Goal: Information Seeking & Learning: Understand process/instructions

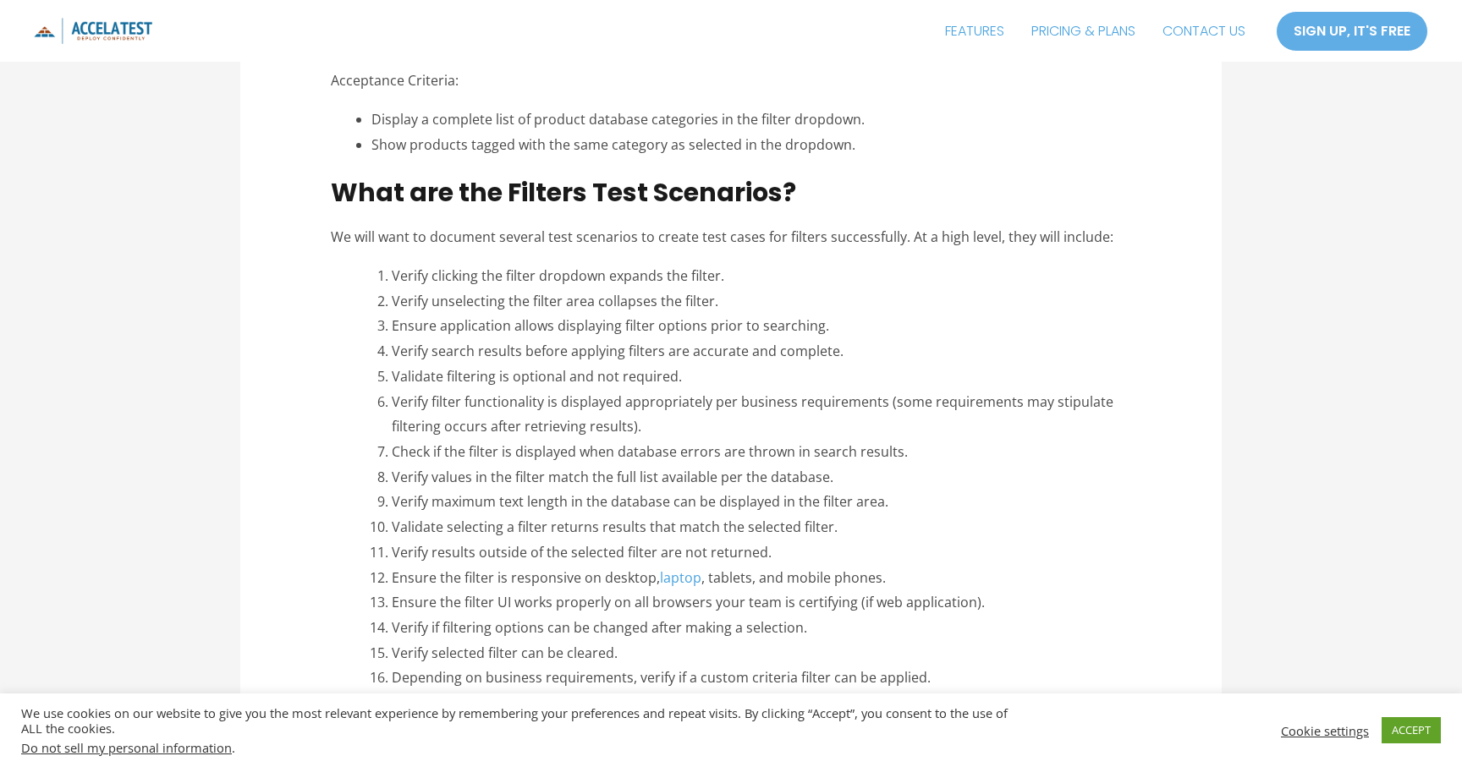
scroll to position [800, 0]
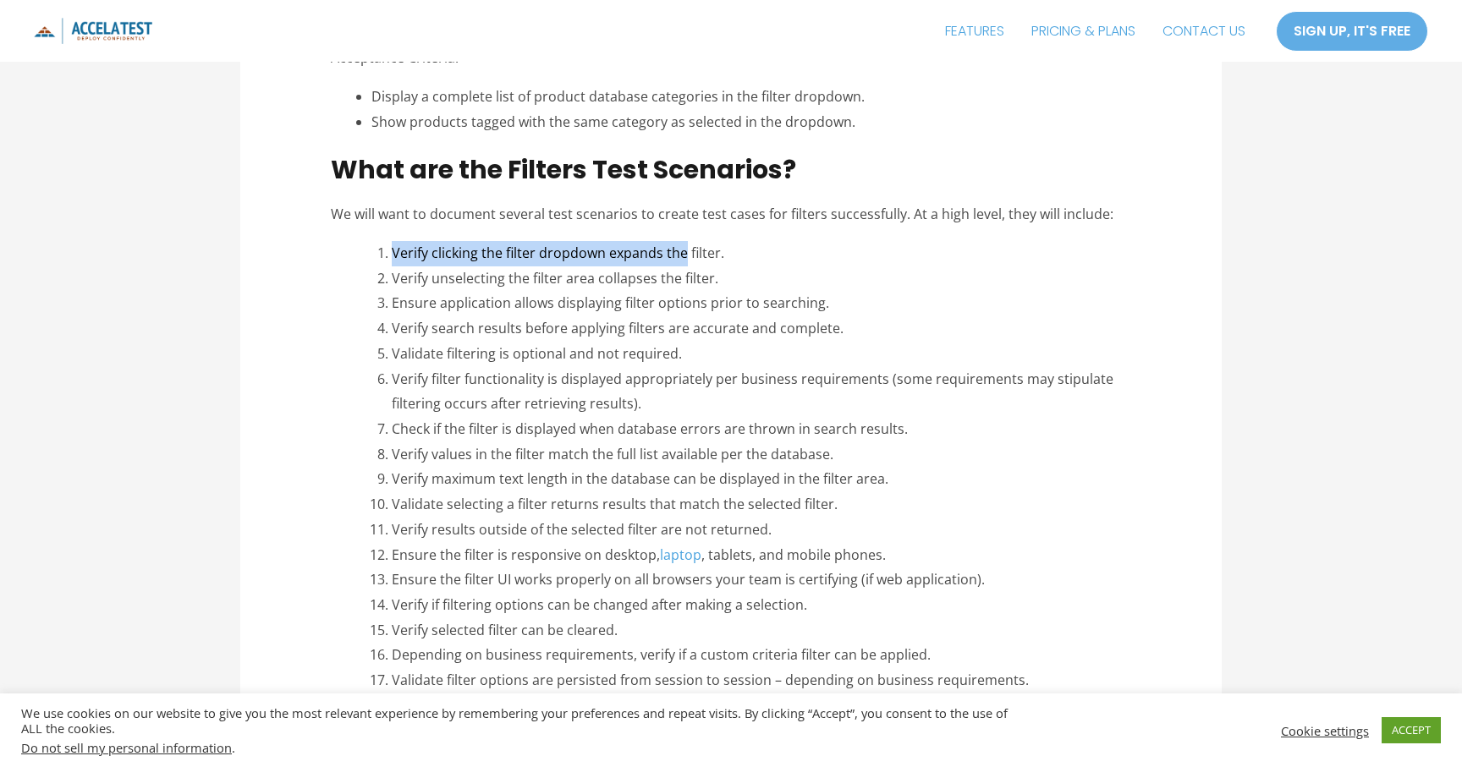
drag, startPoint x: 392, startPoint y: 253, endPoint x: 684, endPoint y: 244, distance: 292.1
click at [684, 244] on li "Verify clicking the filter dropdown expands the filter." at bounding box center [762, 253] width 740 height 25
click at [713, 248] on li "Verify clicking the filter dropdown expands the filter." at bounding box center [762, 253] width 740 height 25
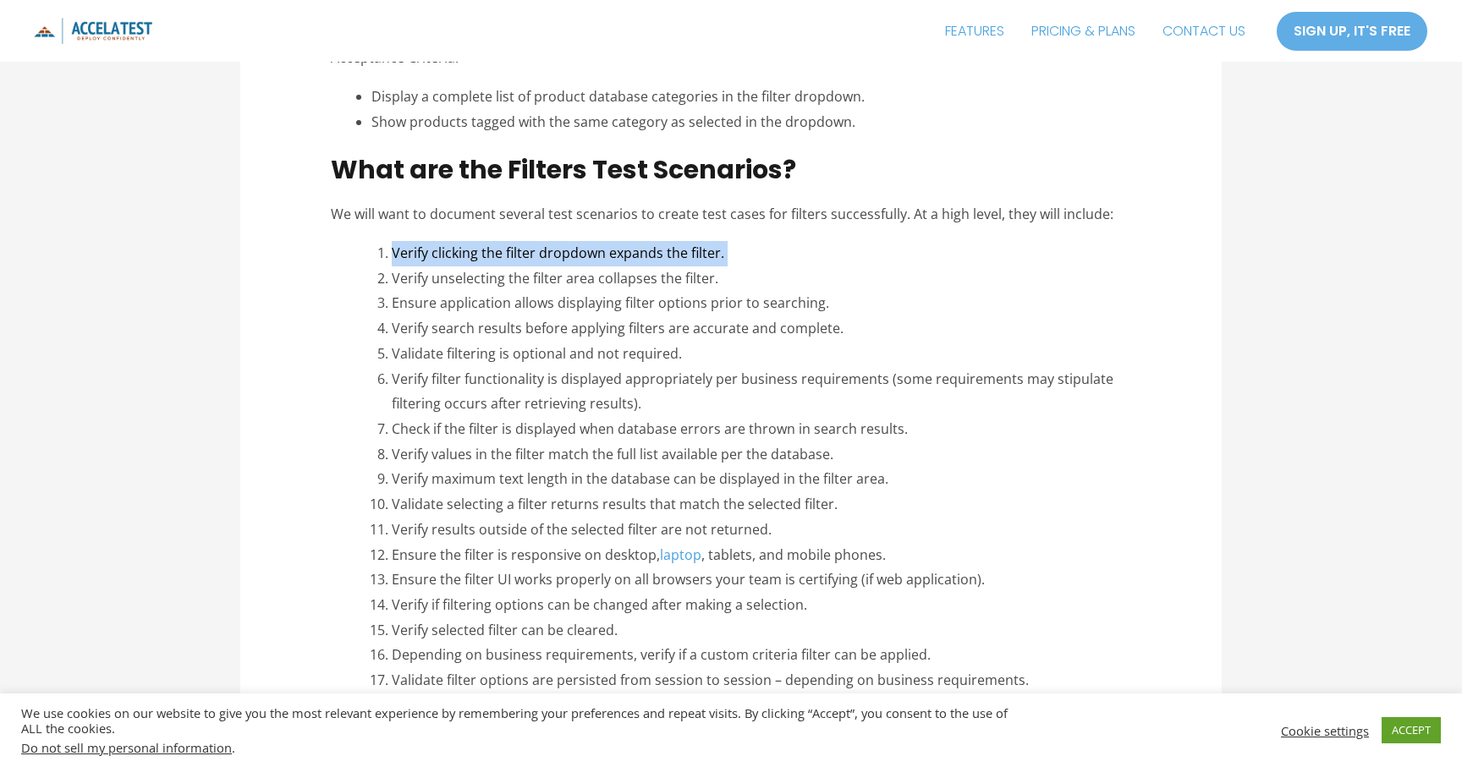
copy ol "Verify clicking the filter dropdown expands the filter."
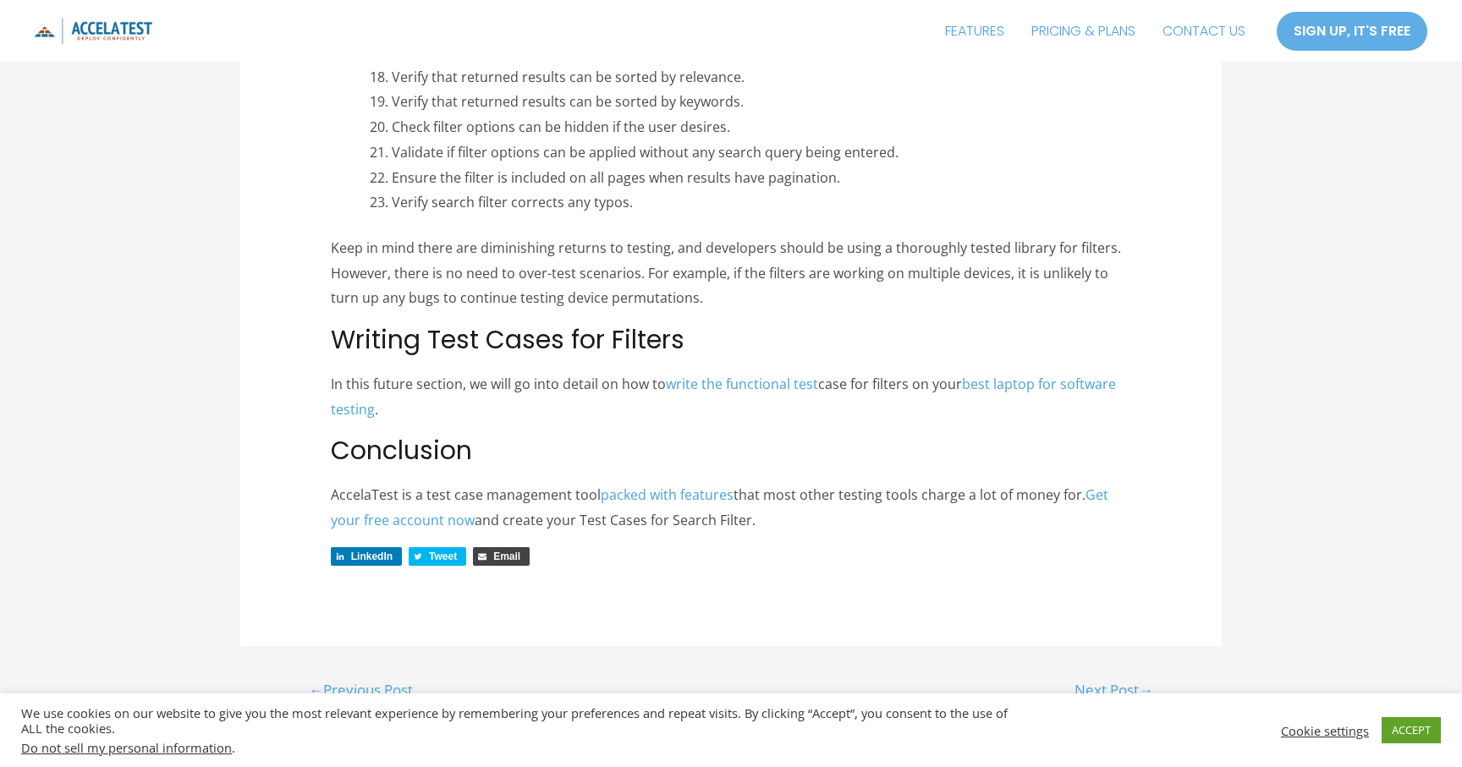
scroll to position [1457, 0]
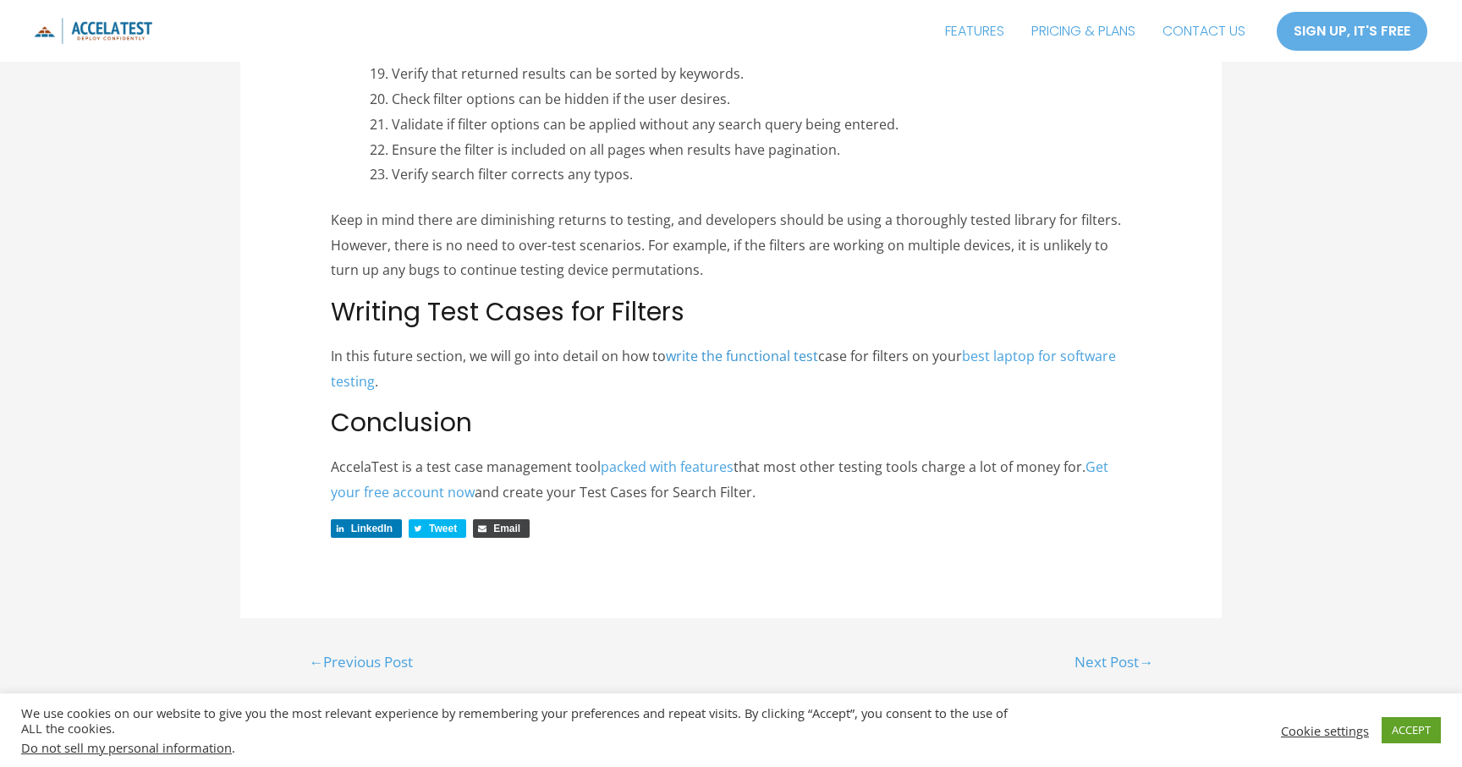
click at [789, 356] on link "write the functional test" at bounding box center [742, 356] width 152 height 19
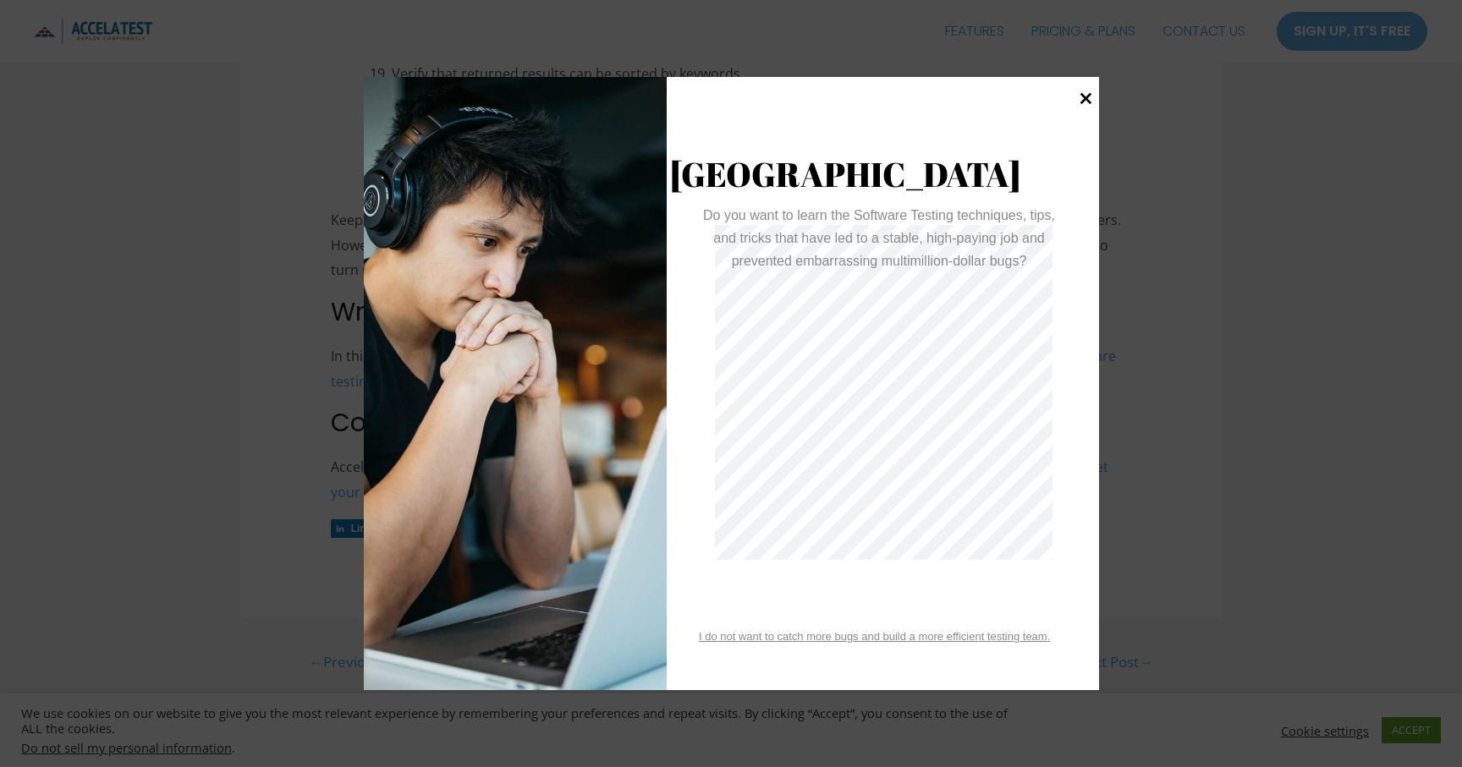
click at [1079, 97] on icon at bounding box center [1085, 97] width 23 height 23
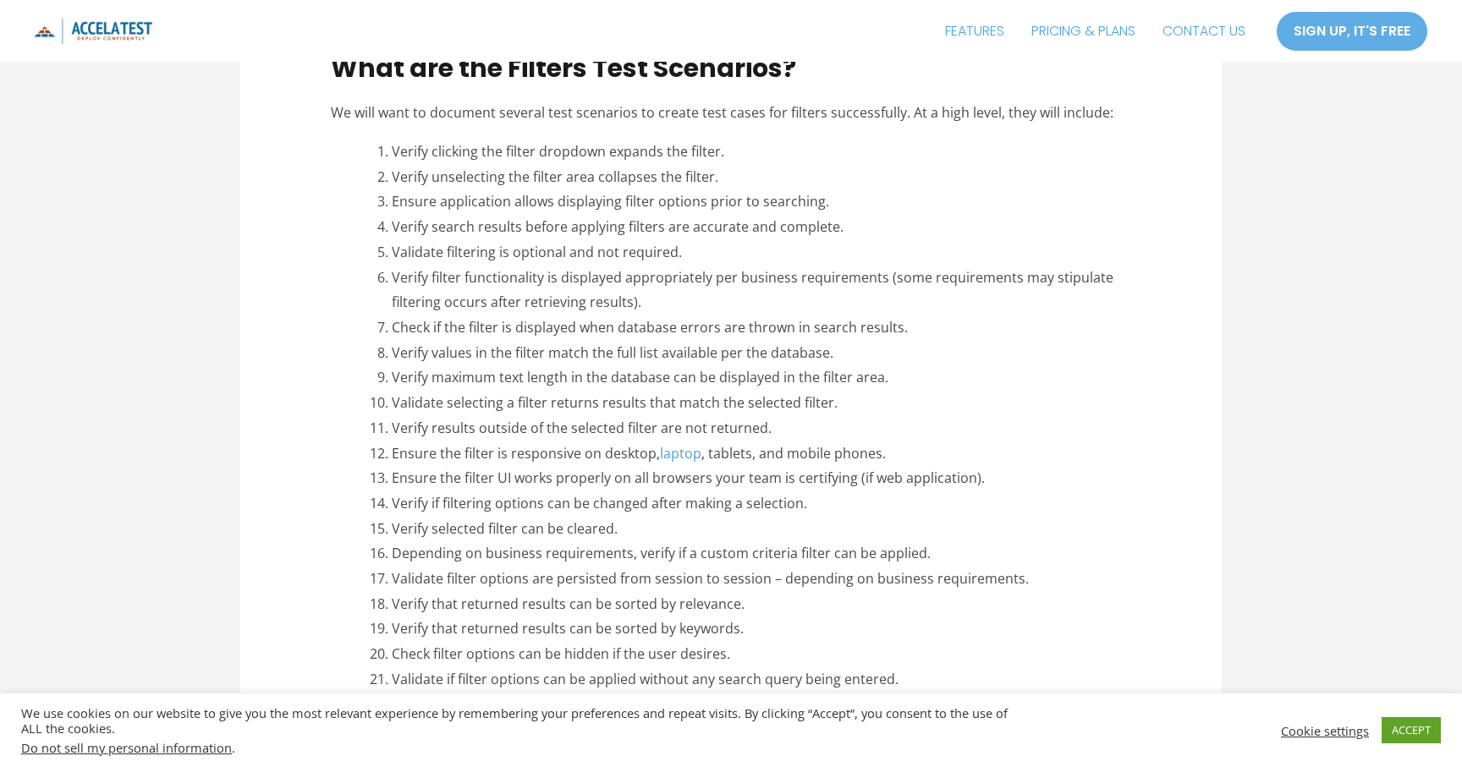
scroll to position [899, 0]
click at [551, 150] on li "Verify clicking the filter dropdown expands the filter." at bounding box center [762, 155] width 740 height 25
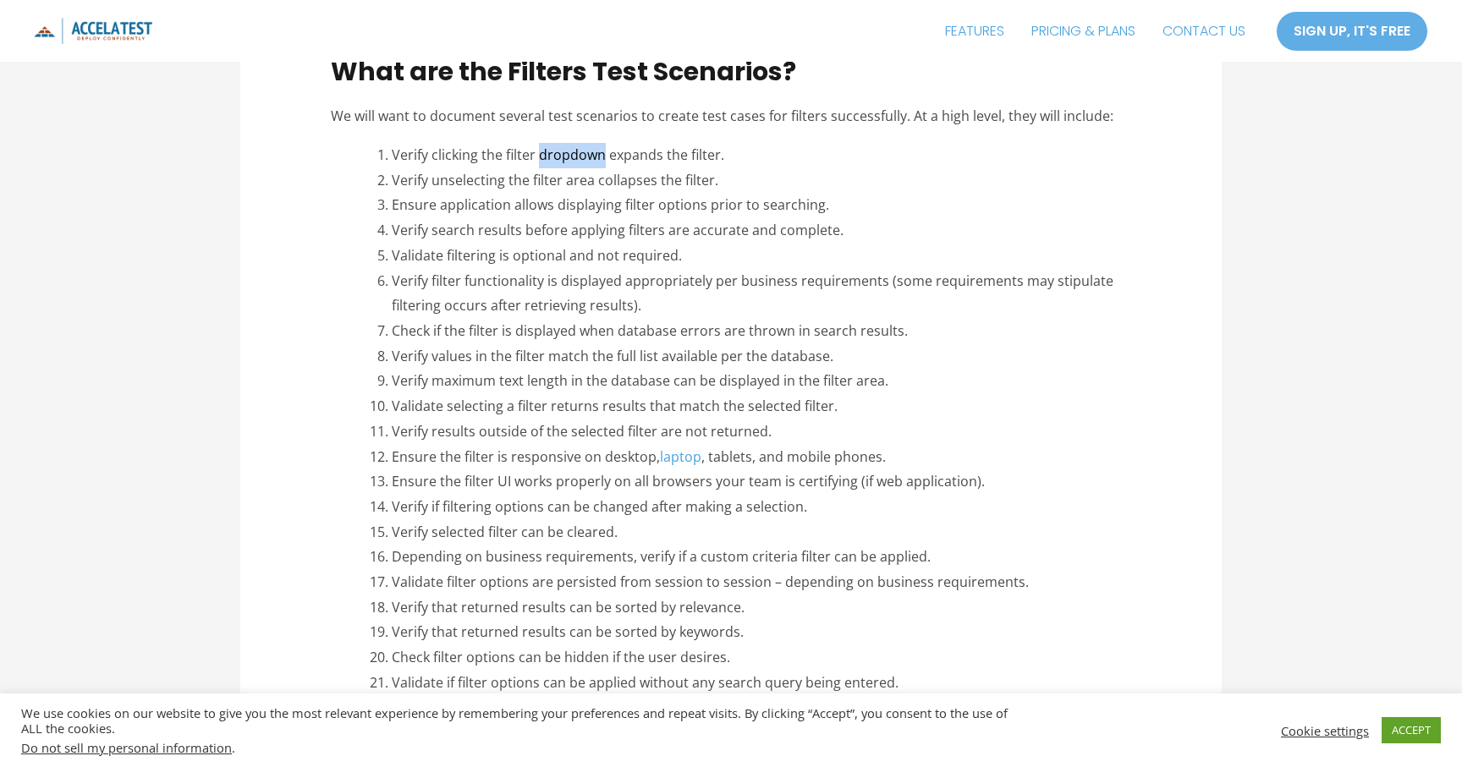
click at [551, 150] on li "Verify clicking the filter dropdown expands the filter." at bounding box center [762, 155] width 740 height 25
copy ol "Verify clicking the filter dropdown expands the filter."
click at [453, 210] on li "Ensure application allows displaying filter options prior to searching." at bounding box center [762, 205] width 740 height 25
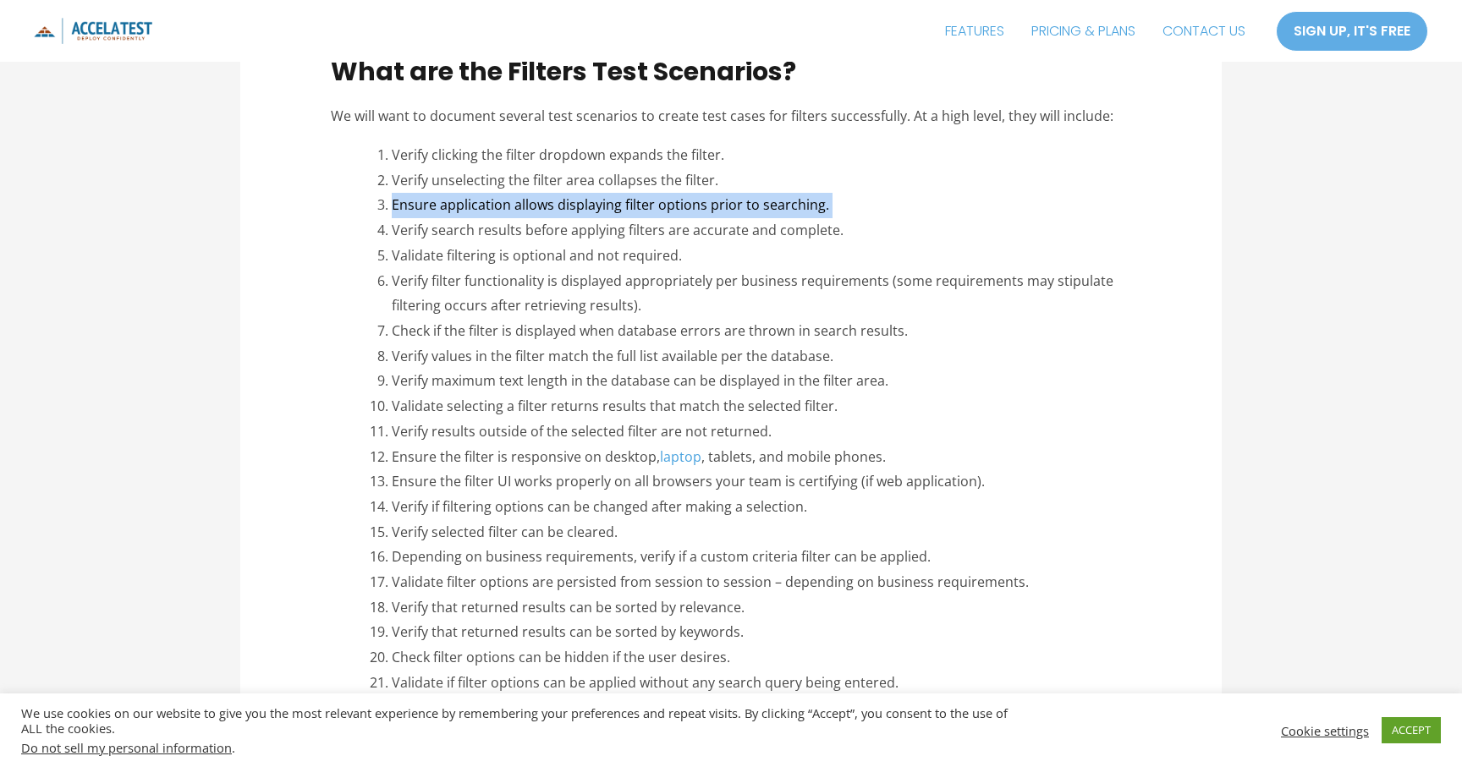
click at [453, 210] on li "Ensure application allows displaying filter options prior to searching." at bounding box center [762, 205] width 740 height 25
copy ol "Ensure application allows displaying filter options prior to searching."
click at [680, 228] on li "Verify search results before applying filters are accurate and complete." at bounding box center [762, 230] width 740 height 25
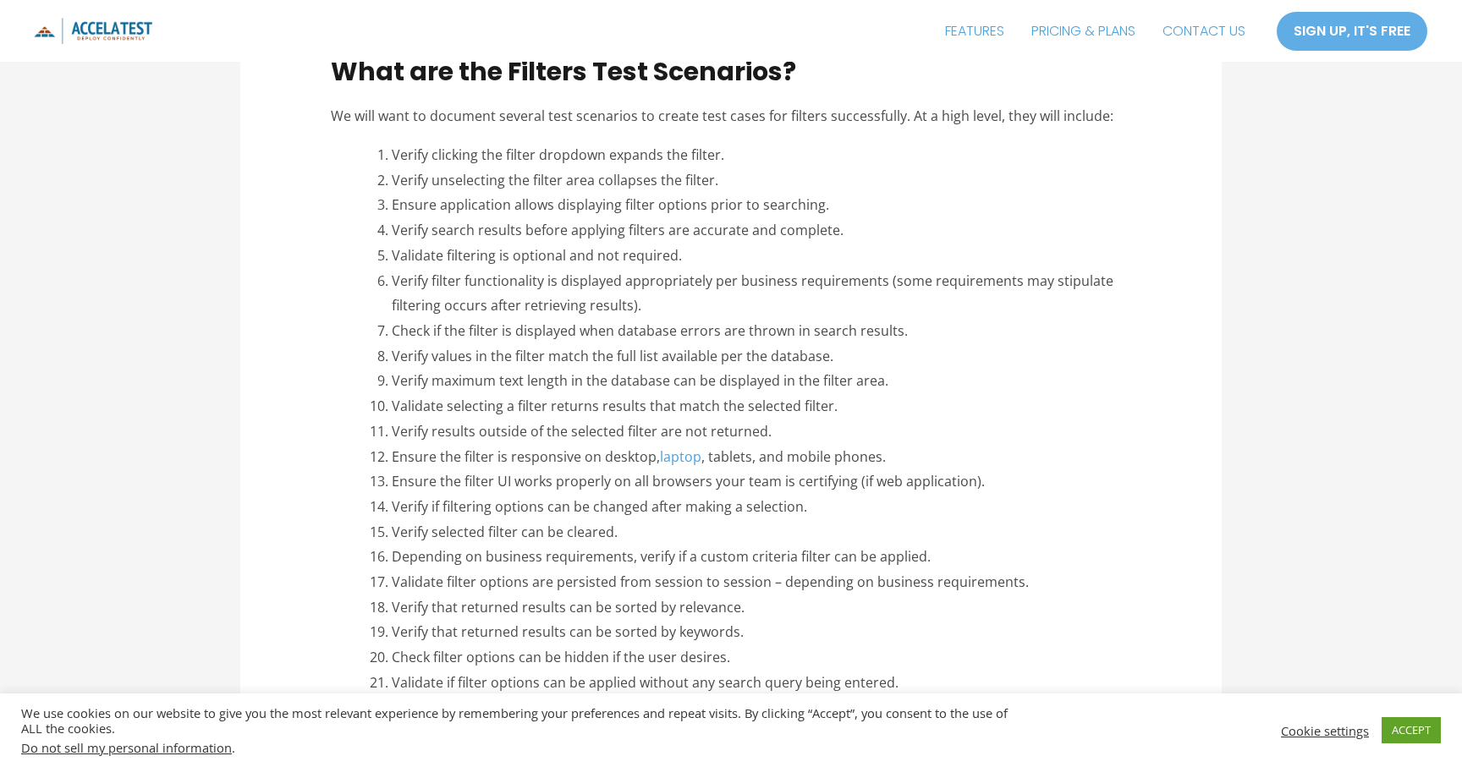
click at [680, 228] on li "Verify search results before applying filters are accurate and complete." at bounding box center [762, 230] width 740 height 25
copy ol "Verify search results before applying filters are accurate and complete."
click at [505, 356] on li "Verify values in the filter match the full list available per the database." at bounding box center [762, 356] width 740 height 25
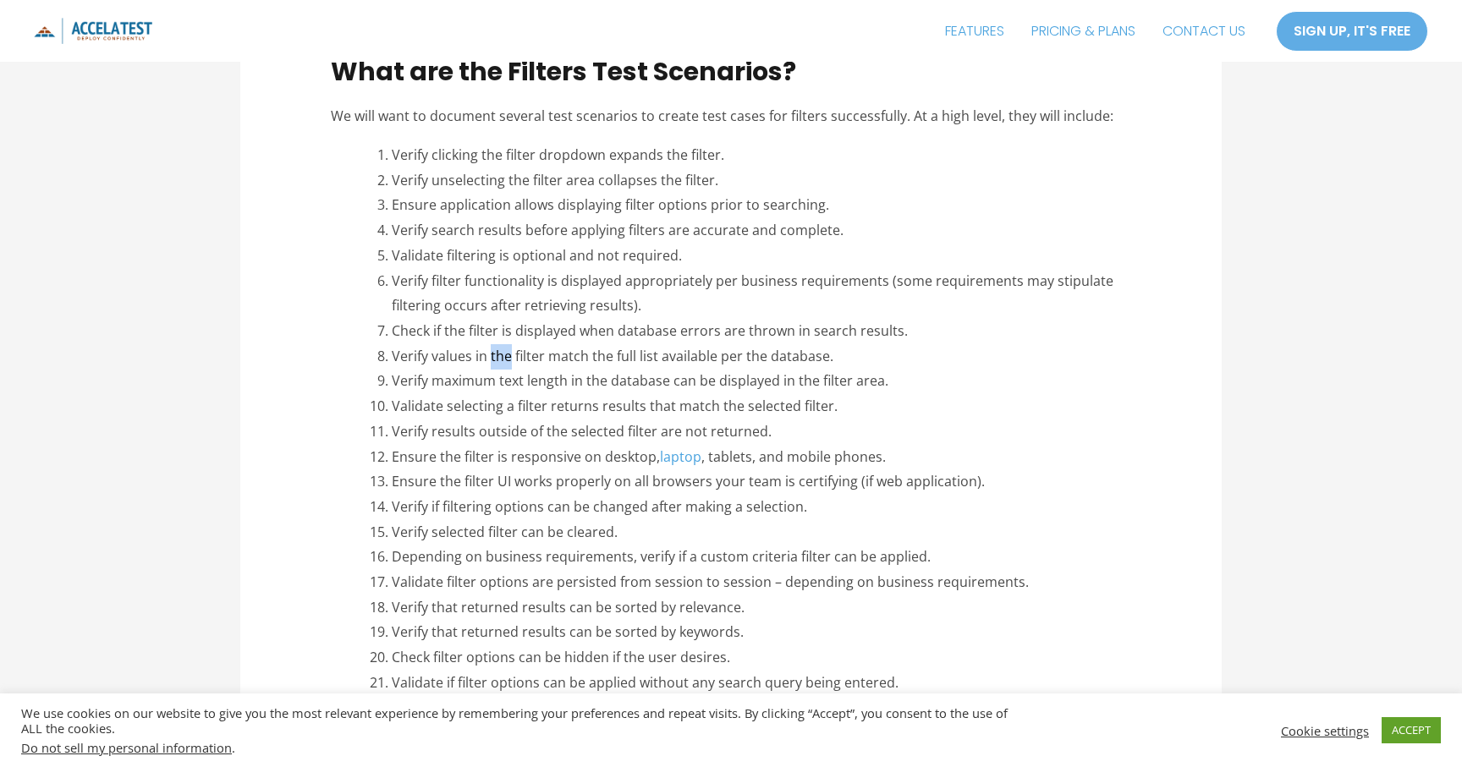
click at [505, 356] on li "Verify values in the filter match the full list available per the database." at bounding box center [762, 356] width 740 height 25
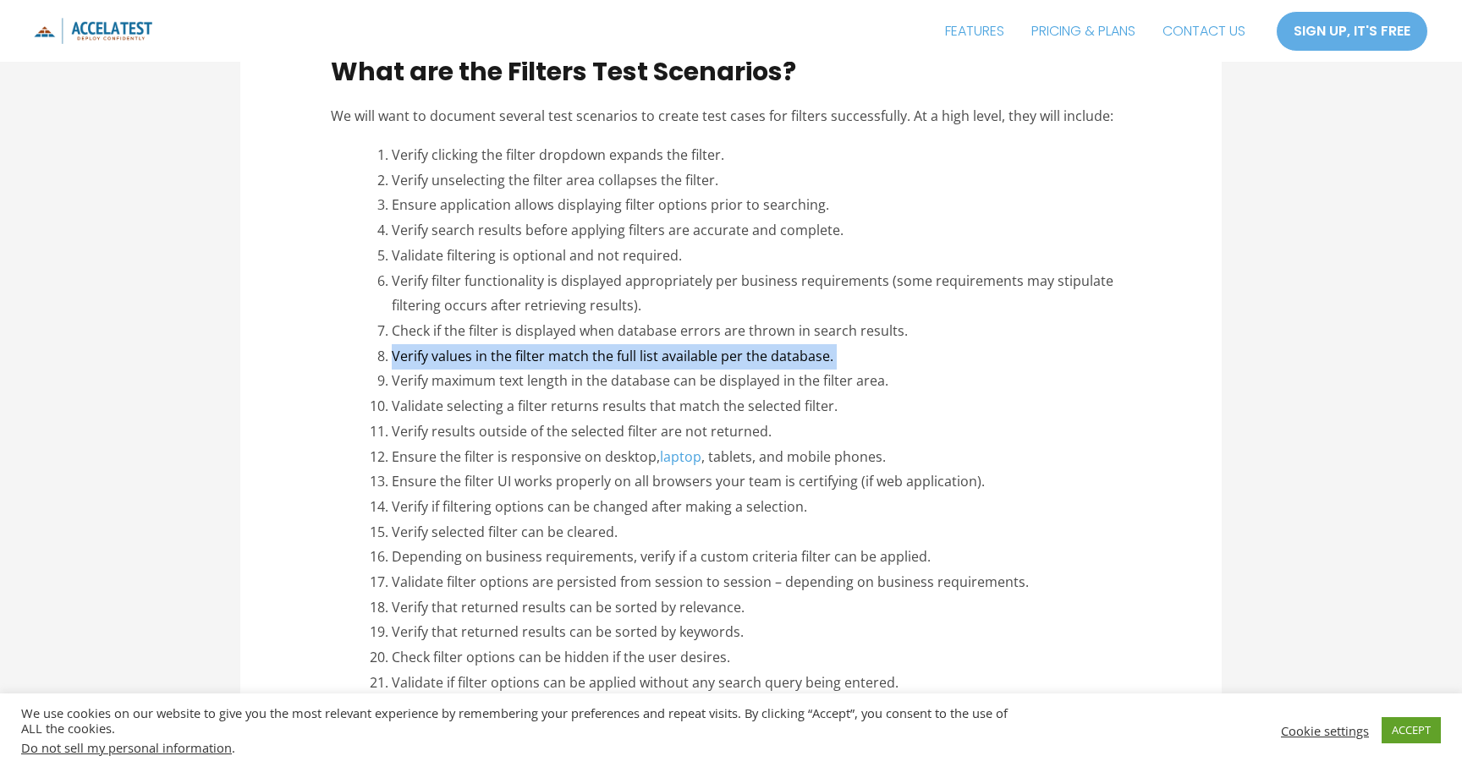
copy ol "Verify values in the filter match the full list available per the database."
click at [522, 382] on li "Verify maximum text length in the database can be displayed in the filter area." at bounding box center [762, 381] width 740 height 25
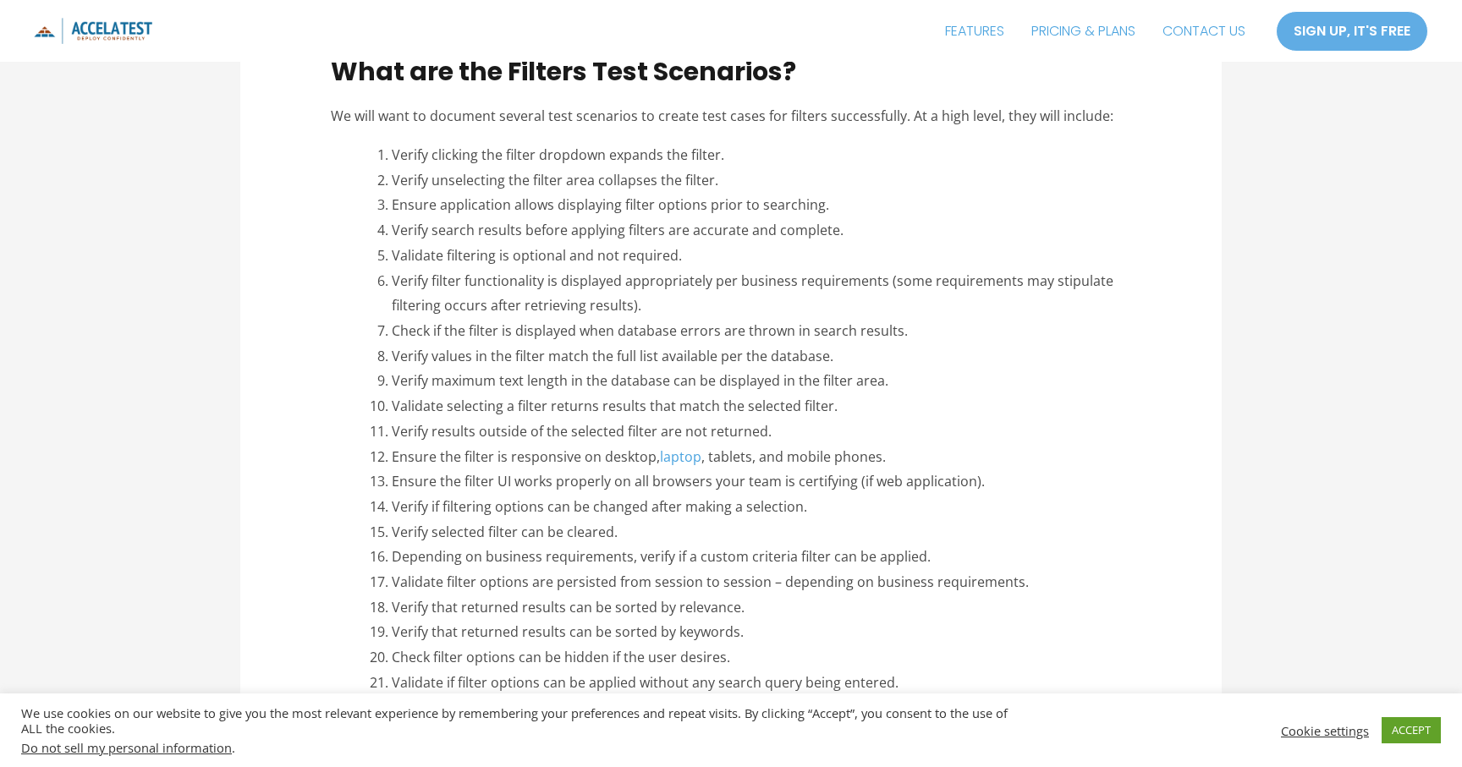
click at [522, 382] on li "Verify maximum text length in the database can be displayed in the filter area." at bounding box center [762, 381] width 740 height 25
click at [576, 404] on li "Validate selecting a filter returns results that match the selected filter." at bounding box center [762, 406] width 740 height 25
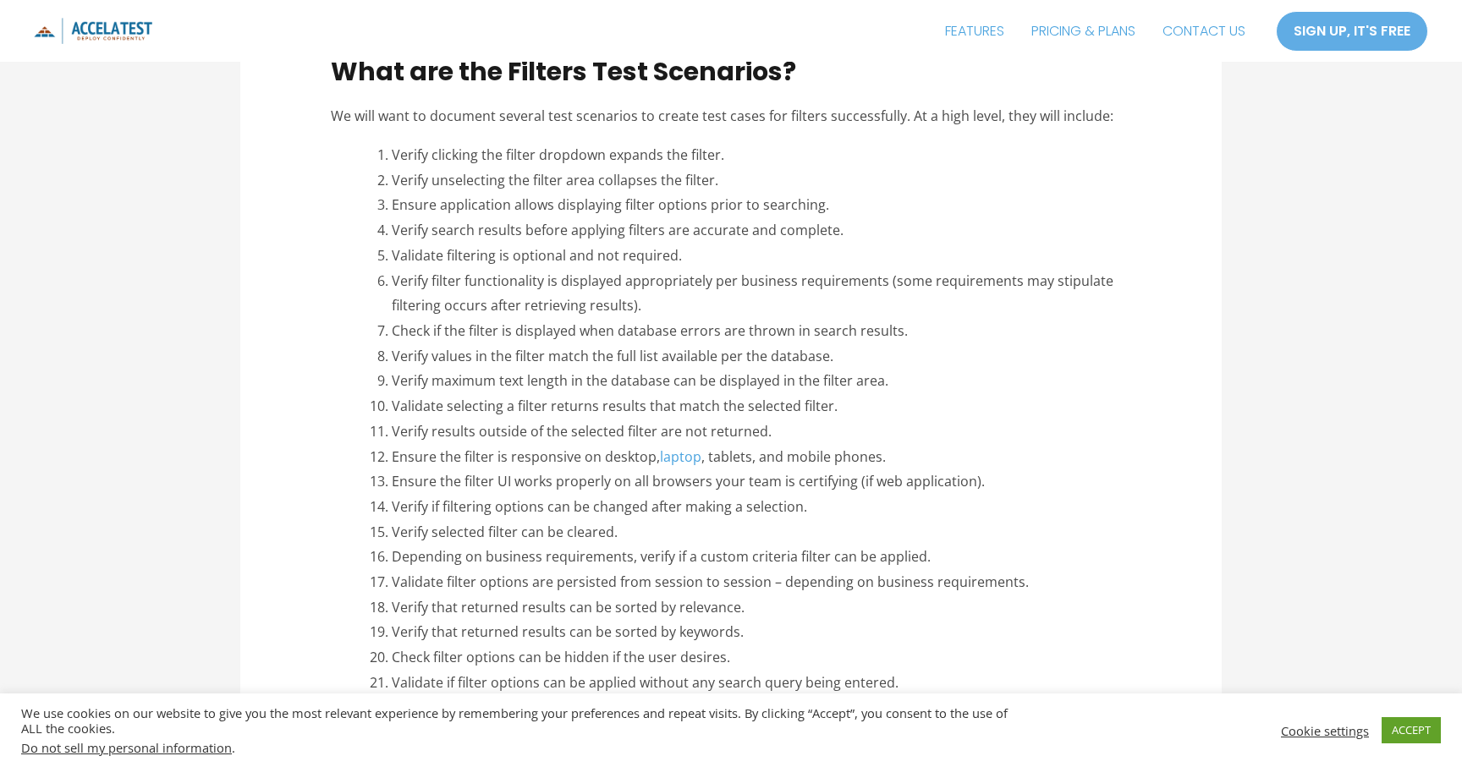
click at [576, 404] on li "Validate selecting a filter returns results that match the selected filter." at bounding box center [762, 406] width 740 height 25
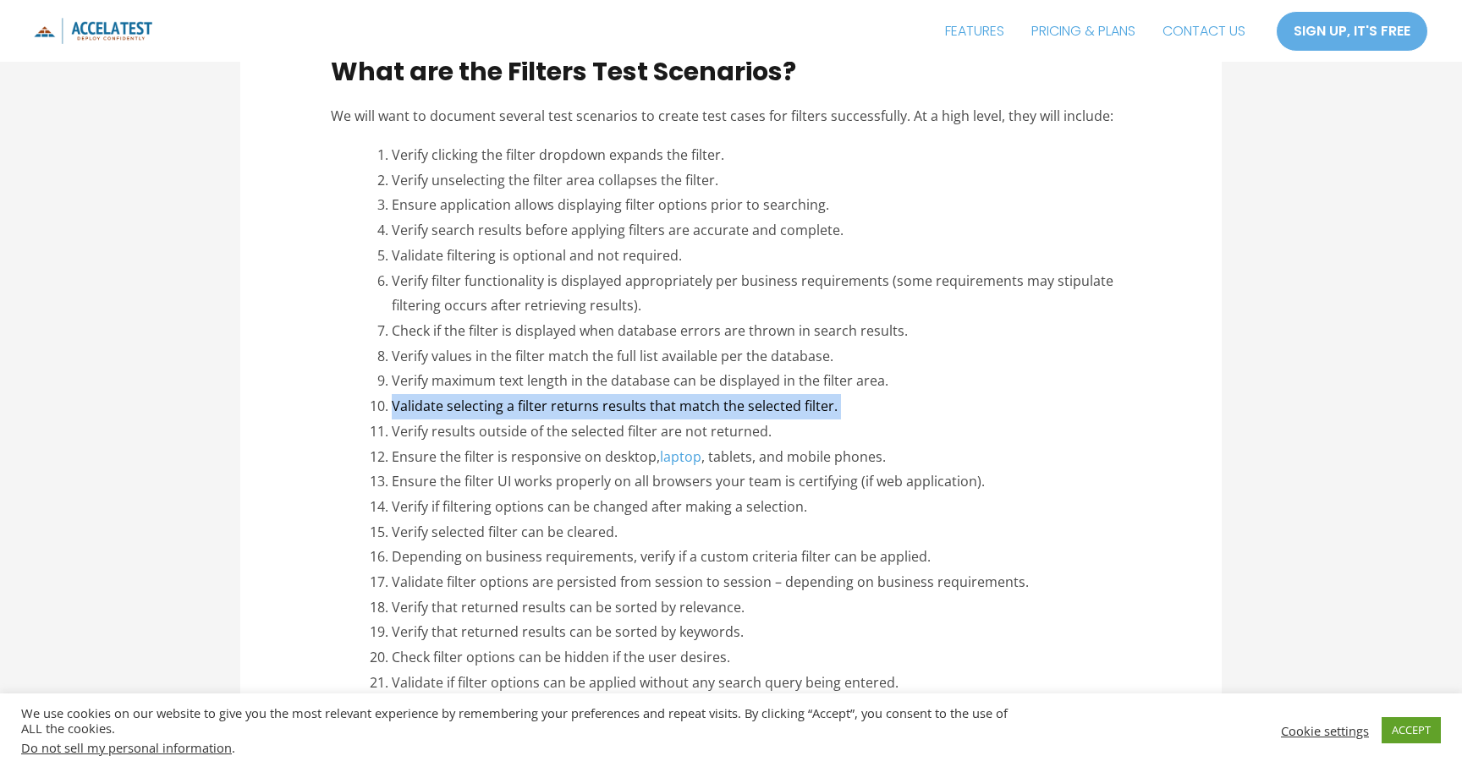
copy ol "Validate selecting a filter returns results that match the selected filter."
click at [514, 431] on li "Verify results outside of the selected filter are not returned." at bounding box center [762, 432] width 740 height 25
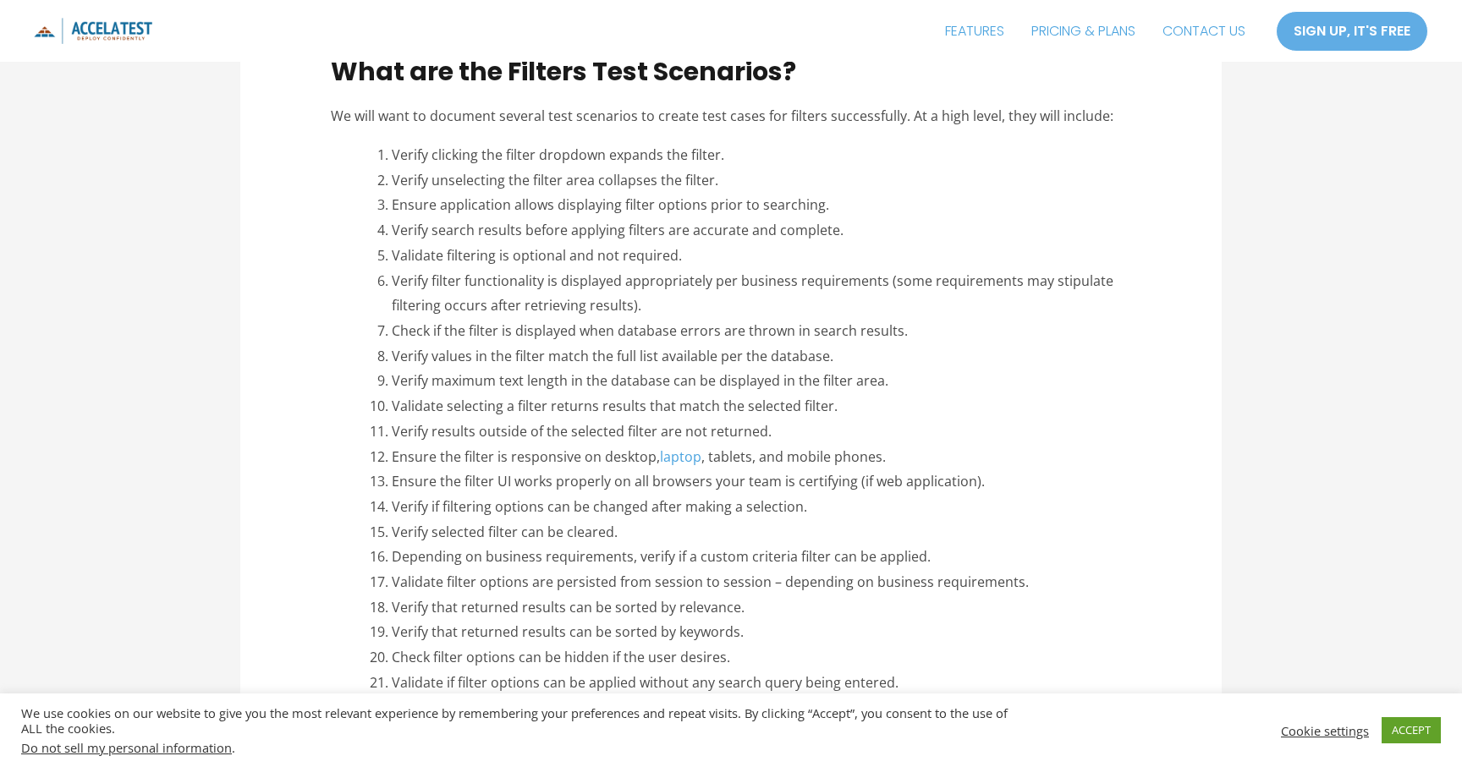
click at [514, 431] on li "Verify results outside of the selected filter are not returned." at bounding box center [762, 432] width 740 height 25
copy ol "Verify results outside of the selected filter are not returned."
click at [531, 455] on li "Ensure the filter is responsive on desktop, laptop , tablets, and mobile phones." at bounding box center [762, 457] width 740 height 25
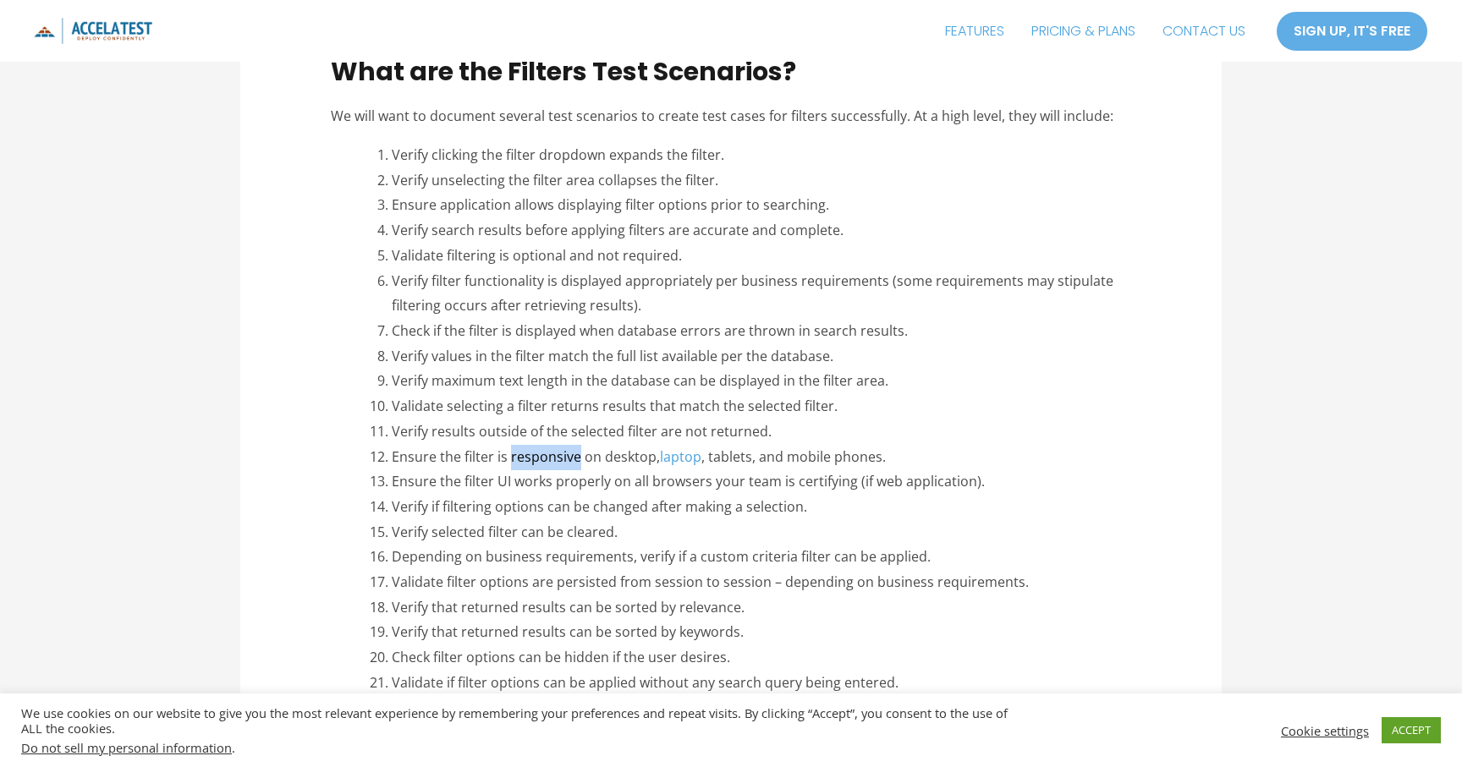
click at [531, 455] on li "Ensure the filter is responsive on desktop, laptop , tablets, and mobile phones." at bounding box center [762, 457] width 740 height 25
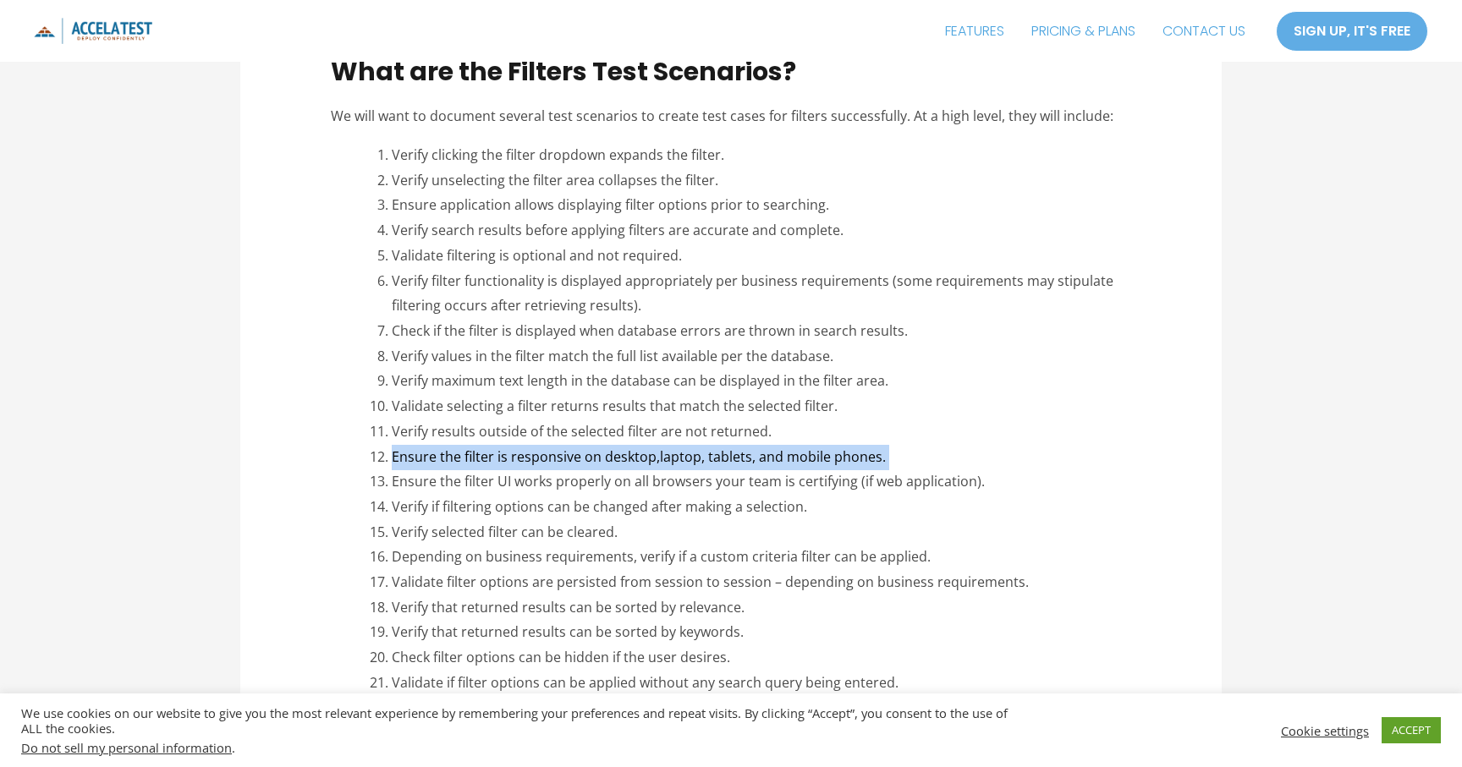
copy ol "Ensure the filter is responsive on desktop, laptop , tablets, and mobile phones."
click at [554, 484] on li "Ensure the filter UI works properly on all browsers your team is certifying (if…" at bounding box center [762, 482] width 740 height 25
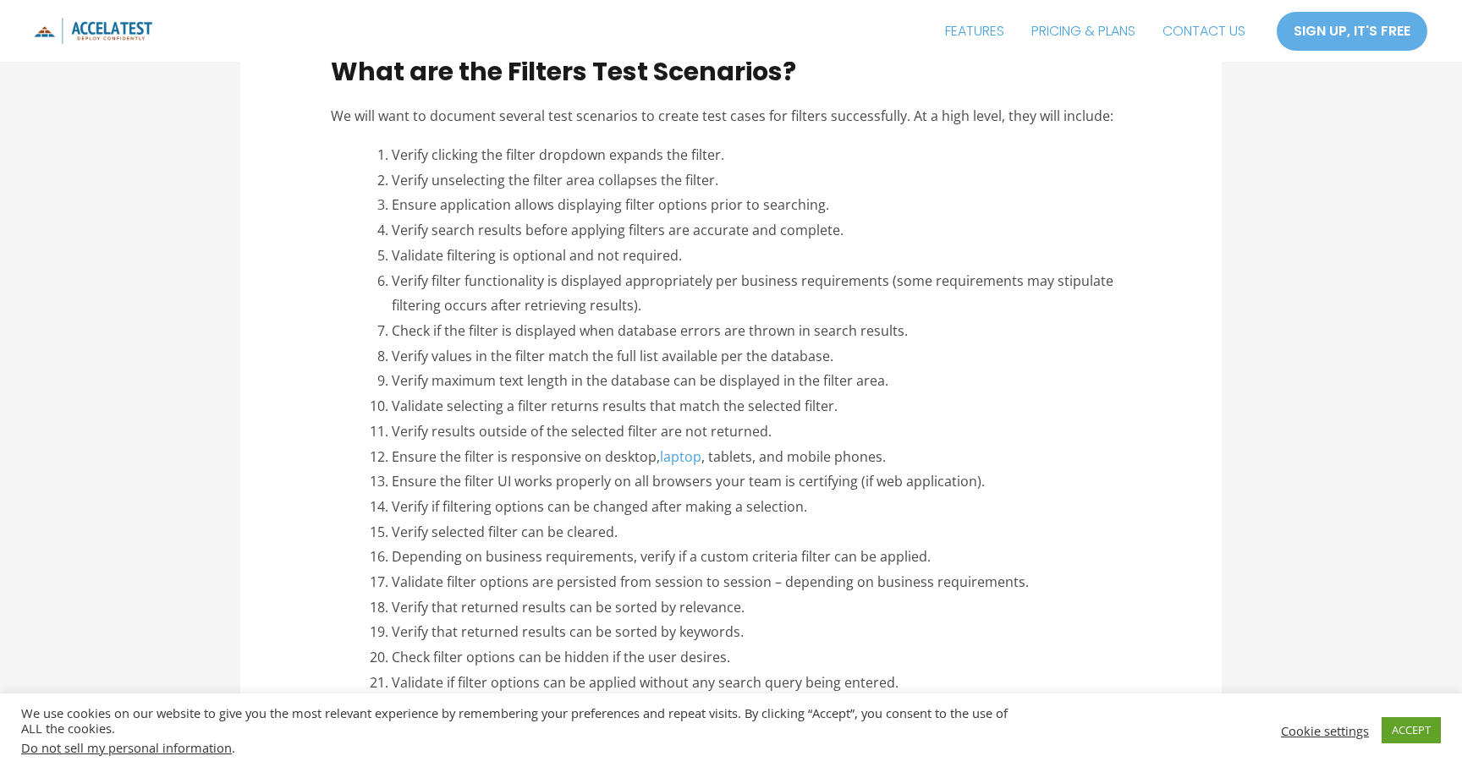
click at [554, 484] on li "Ensure the filter UI works properly on all browsers your team is certifying (if…" at bounding box center [762, 482] width 740 height 25
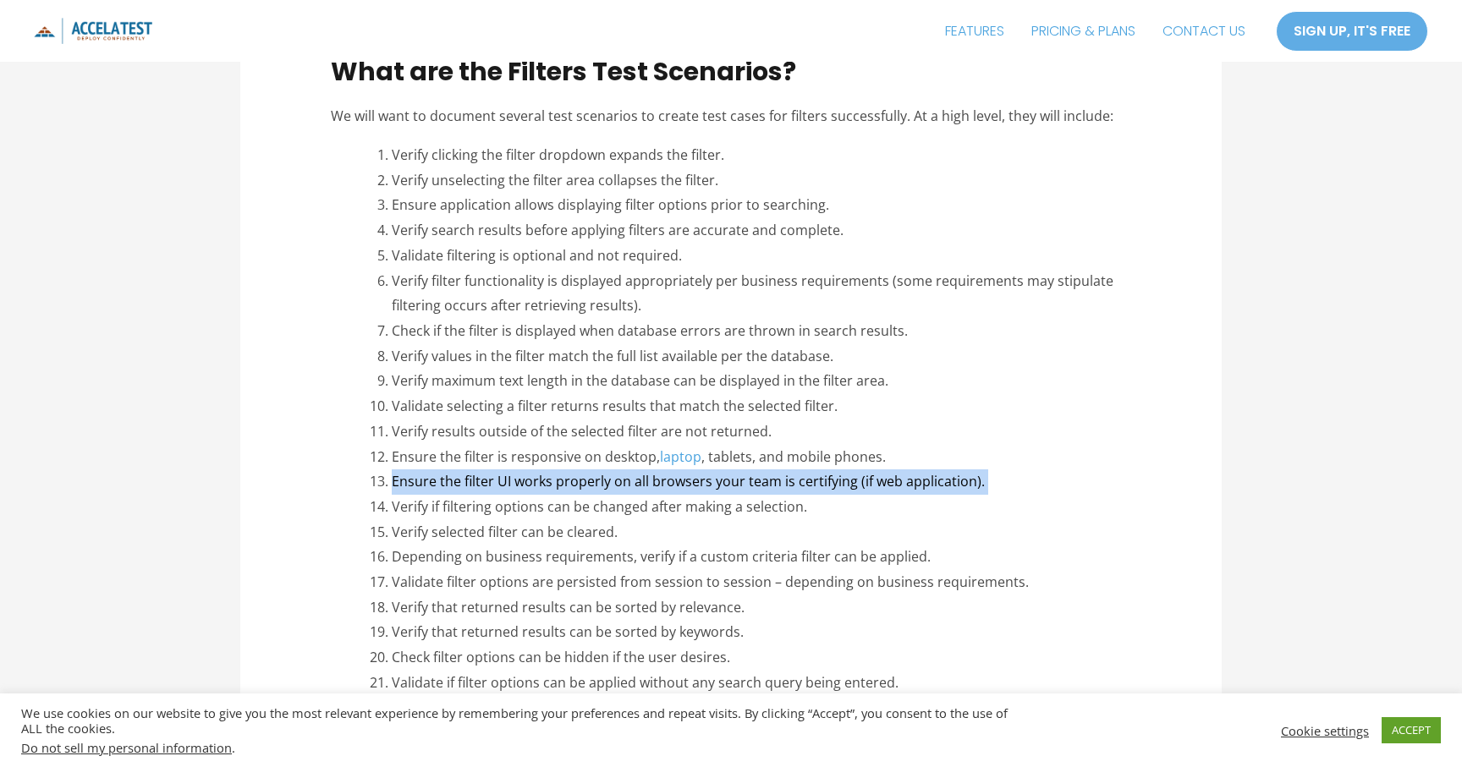
click at [613, 487] on li "Ensure the filter UI works properly on all browsers your team is certifying (if…" at bounding box center [762, 482] width 740 height 25
drag, startPoint x: 706, startPoint y: 486, endPoint x: 393, endPoint y: 481, distance: 313.9
click at [393, 481] on li "Ensure the filter UI works properly on all browsers your team is certifying (if…" at bounding box center [762, 482] width 740 height 25
copy li "Ensure the filter UI works properly on all browsers"
click at [650, 506] on li "Verify if filtering options can be changed after making a selection." at bounding box center [762, 507] width 740 height 25
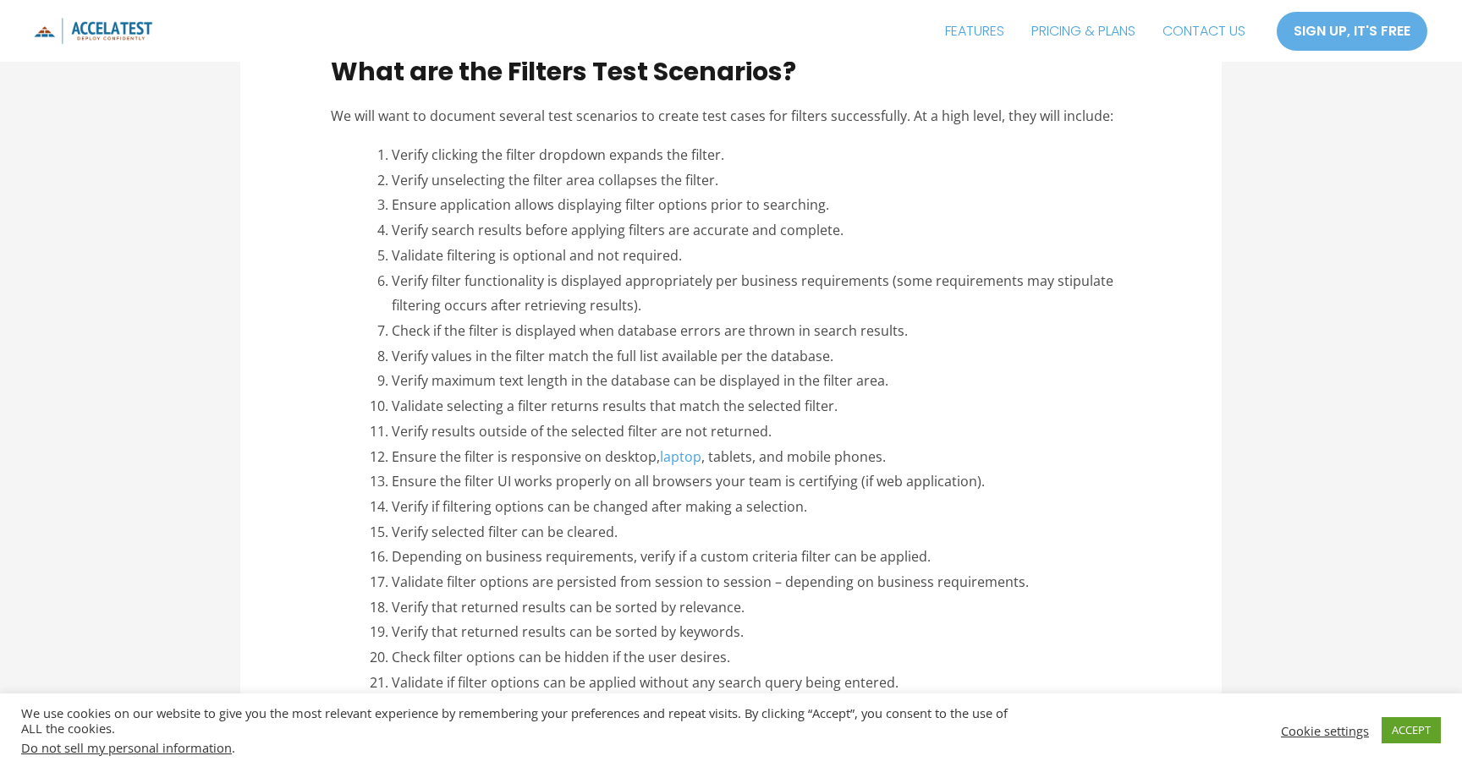
click at [650, 506] on li "Verify if filtering options can be changed after making a selection." at bounding box center [762, 507] width 740 height 25
copy ol "Verify if filtering options can be changed after making a selection."
click at [558, 530] on li "Verify selected filter can be cleared." at bounding box center [762, 532] width 740 height 25
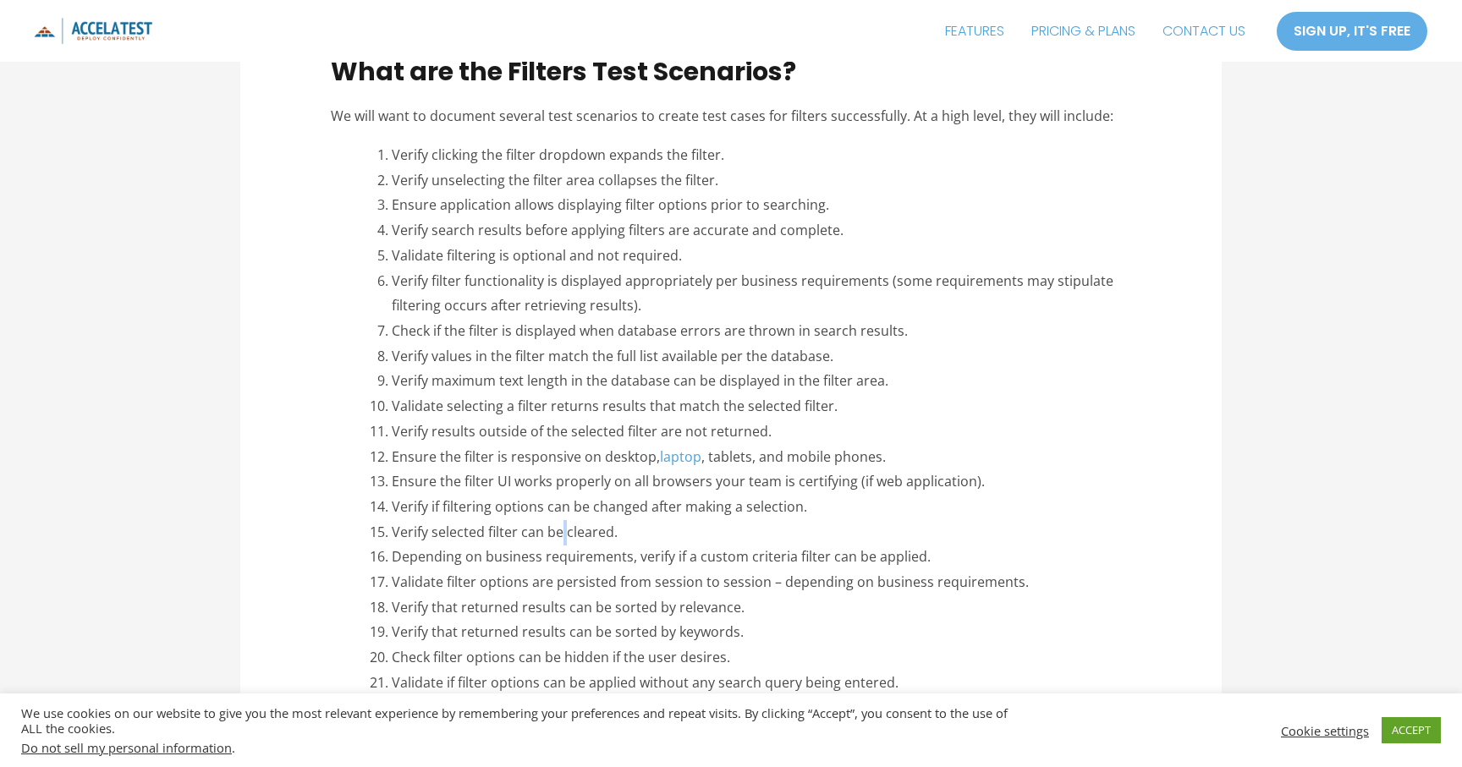
click at [558, 530] on li "Verify selected filter can be cleared." at bounding box center [762, 532] width 740 height 25
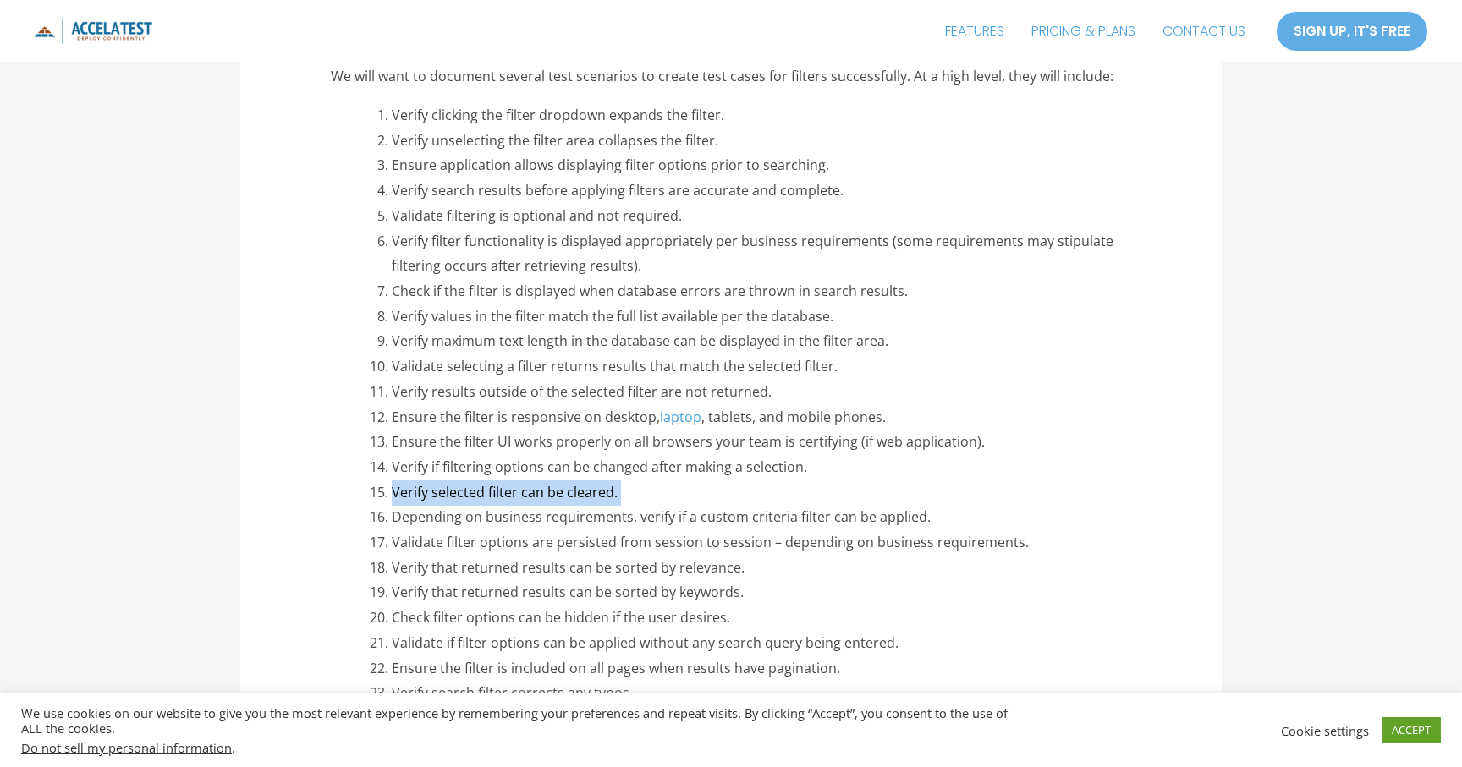
scroll to position [942, 0]
click at [476, 565] on li "Verify that returned results can be sorted by relevance." at bounding box center [762, 565] width 740 height 25
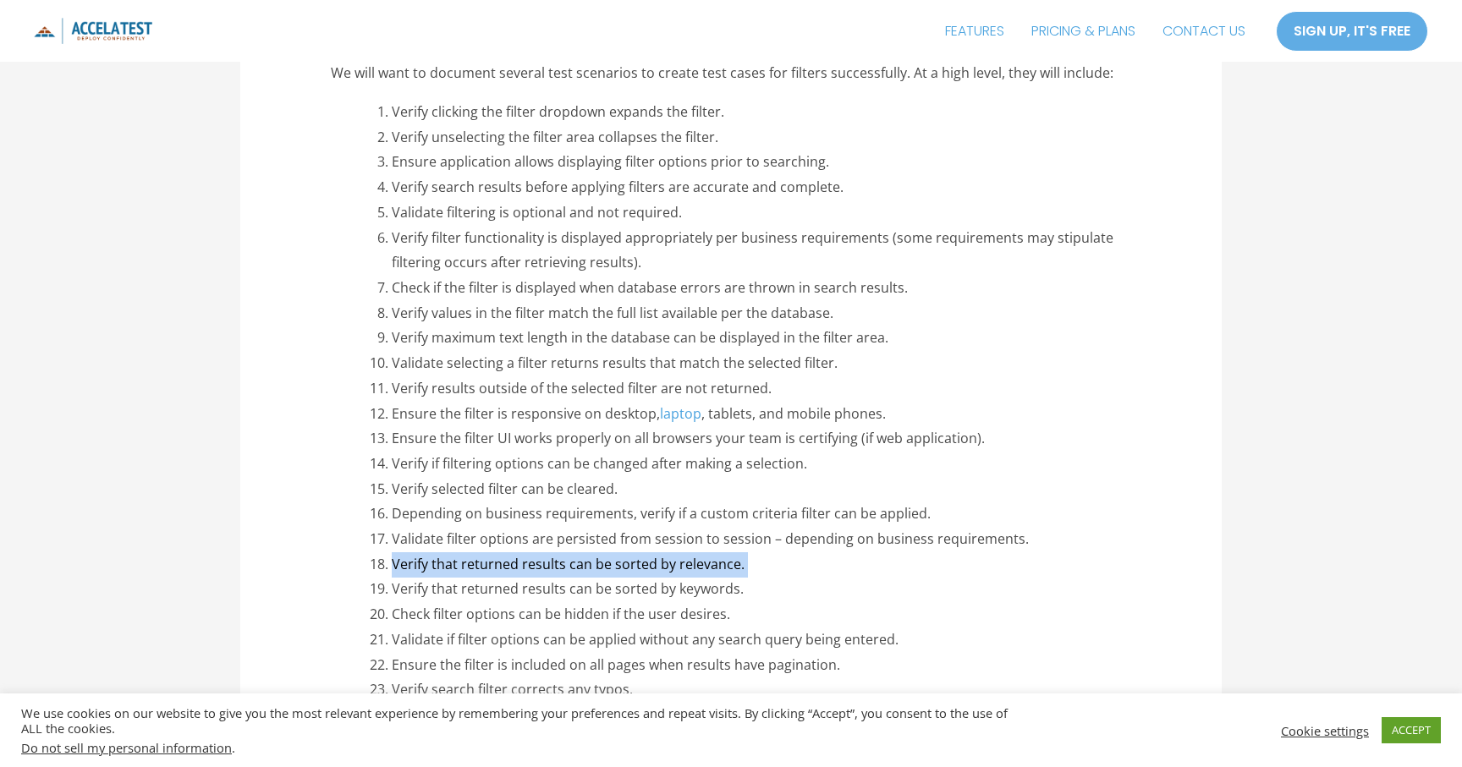
click at [531, 593] on li "Verify that returned results can be sorted by keywords." at bounding box center [762, 589] width 740 height 25
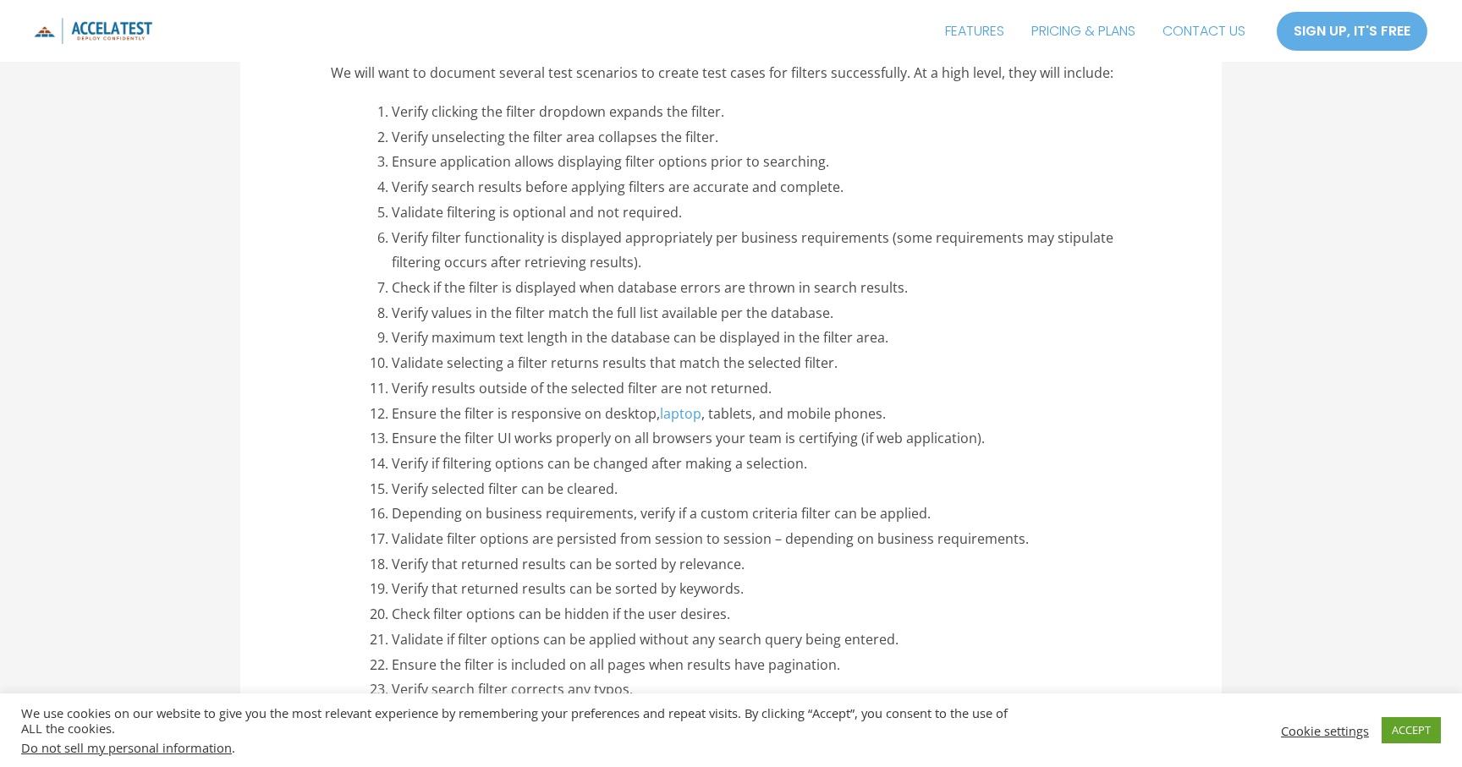
click at [531, 593] on li "Verify that returned results can be sorted by keywords." at bounding box center [762, 589] width 740 height 25
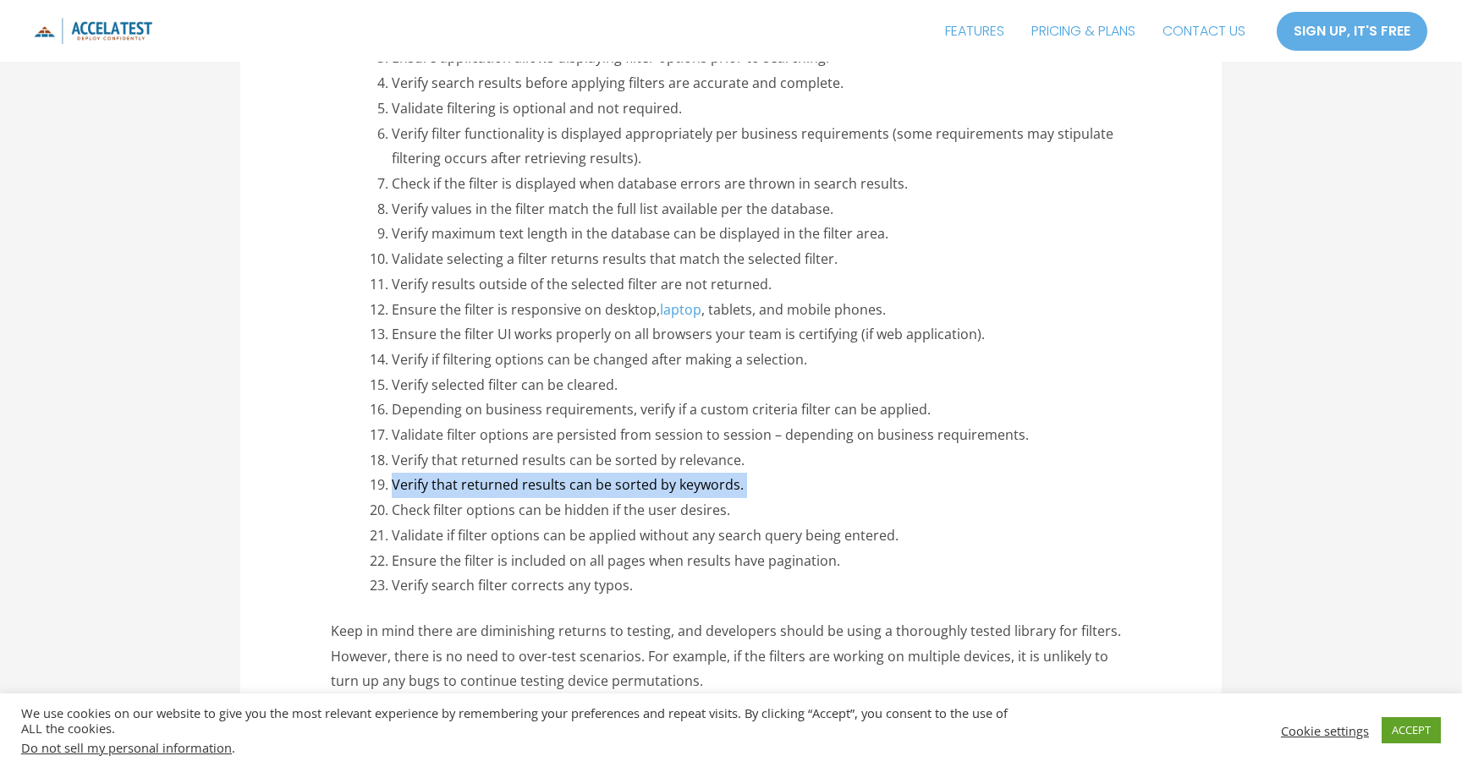
scroll to position [1054, 0]
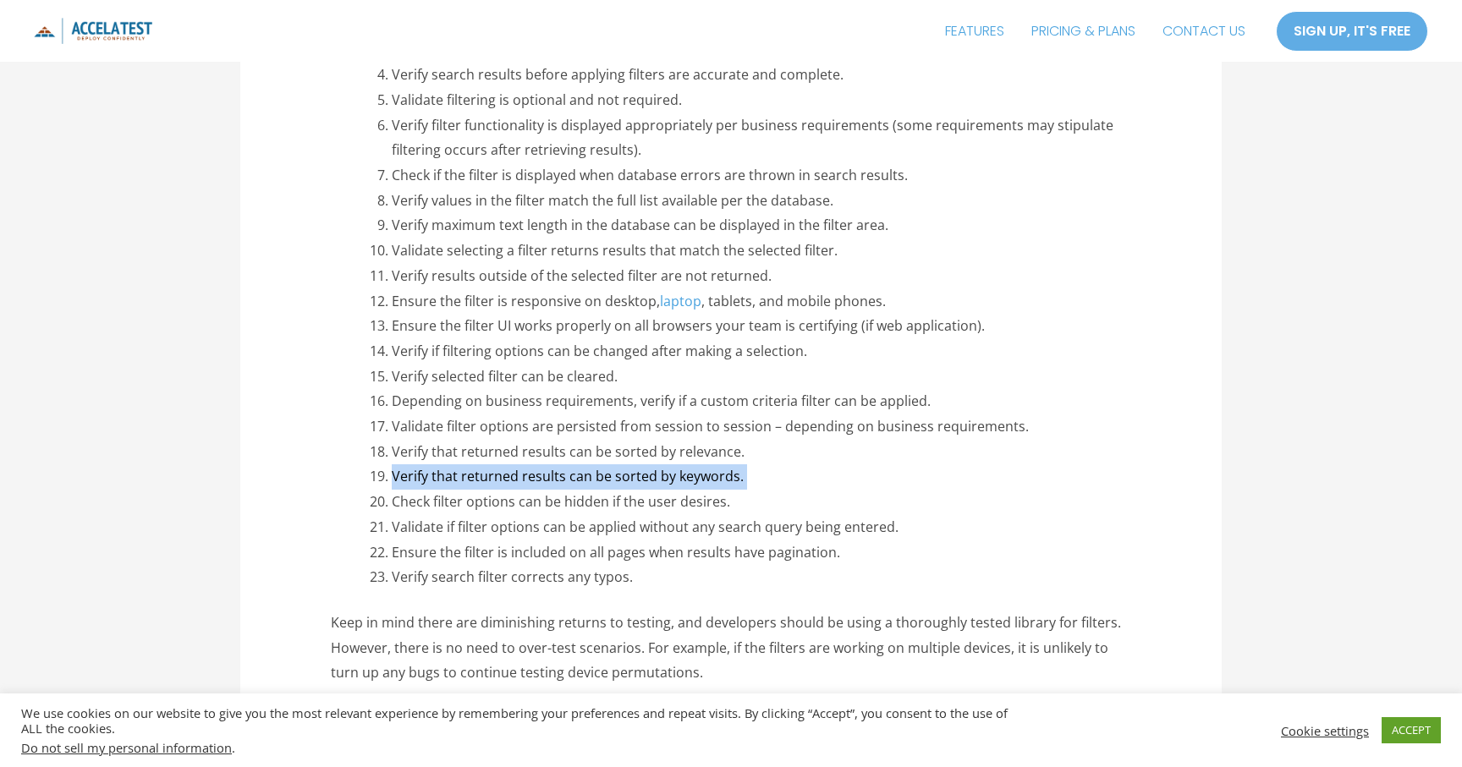
click at [607, 549] on li "Ensure the filter is included on all pages when results have pagination." at bounding box center [762, 553] width 740 height 25
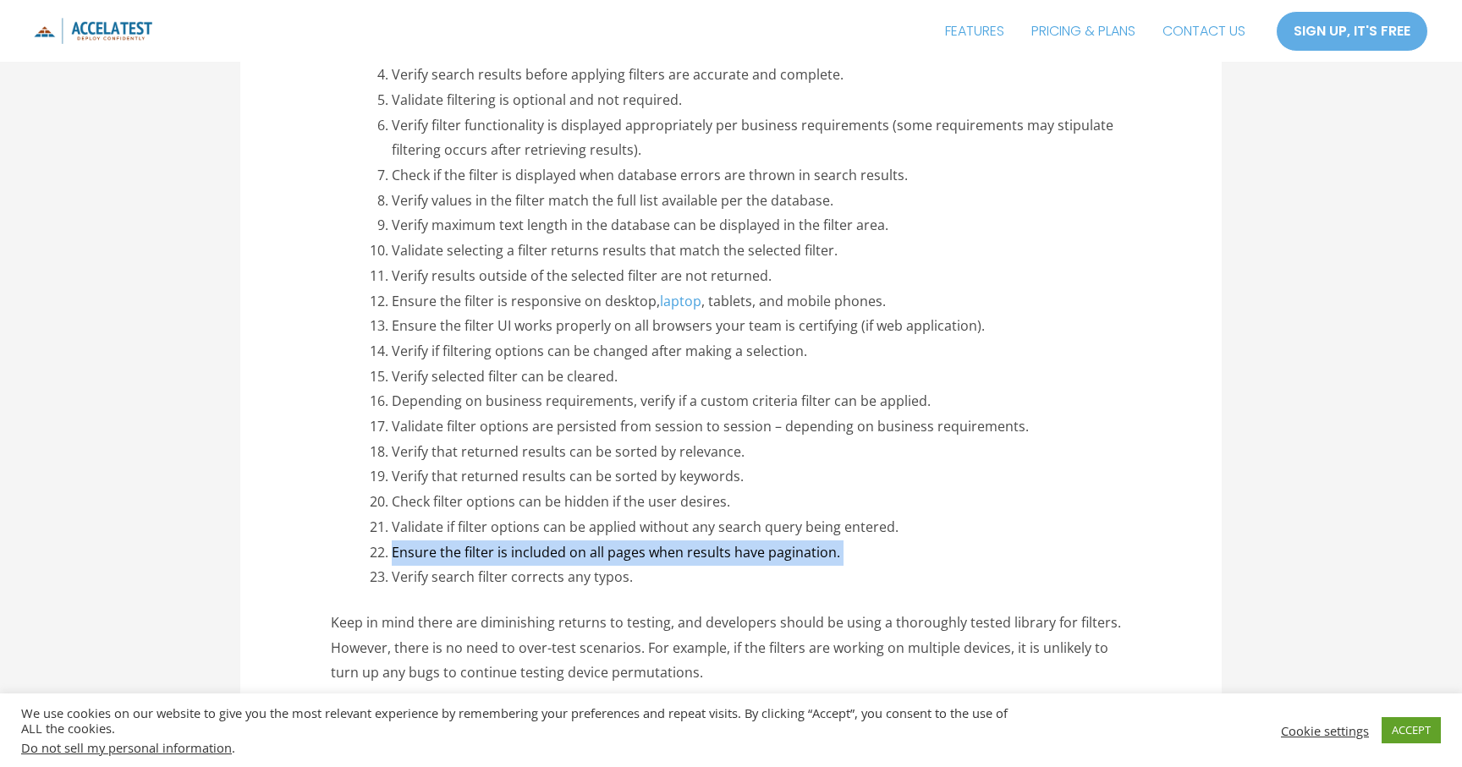
click at [636, 580] on li "Verify search filter corrects any typos." at bounding box center [762, 577] width 740 height 25
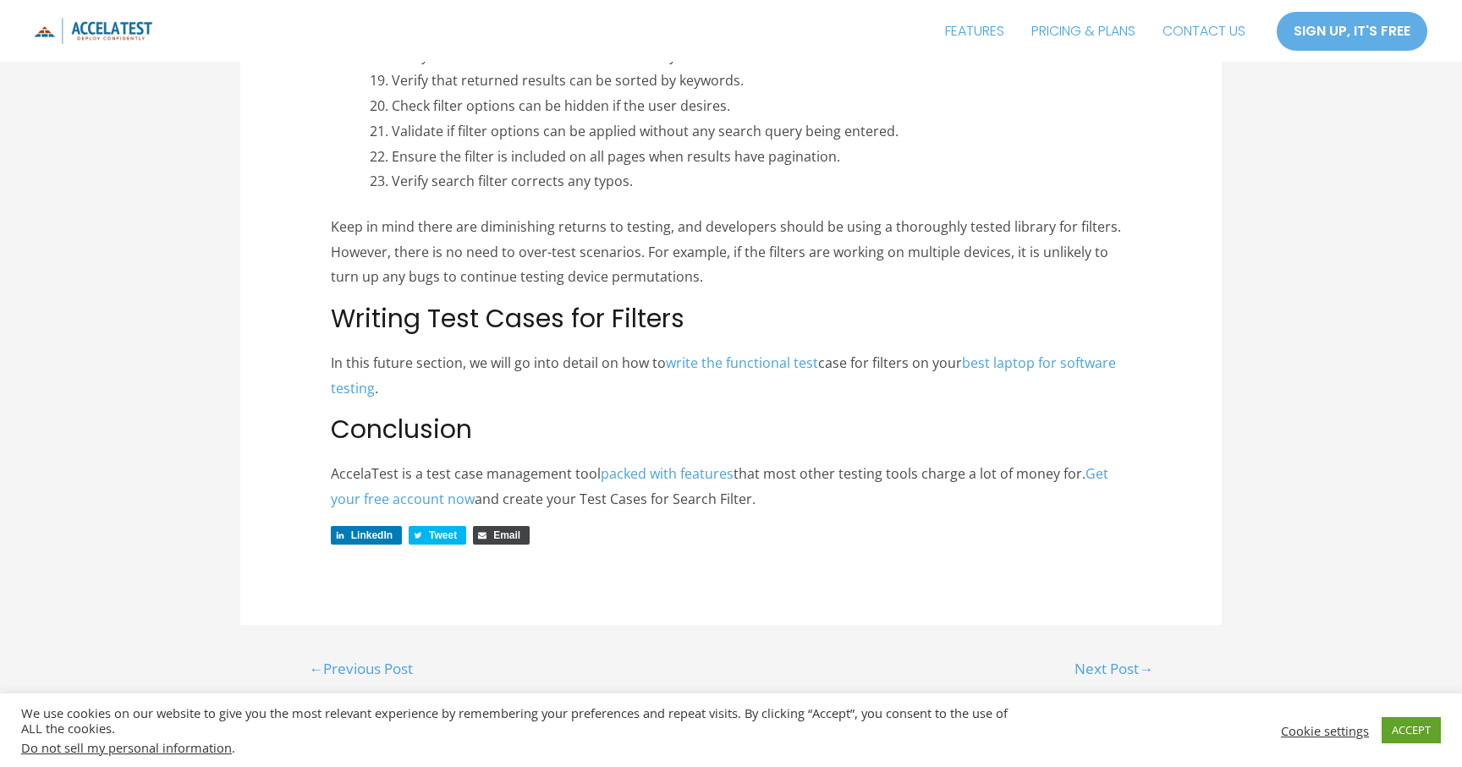
scroll to position [1459, 0]
